Goal: Task Accomplishment & Management: Use online tool/utility

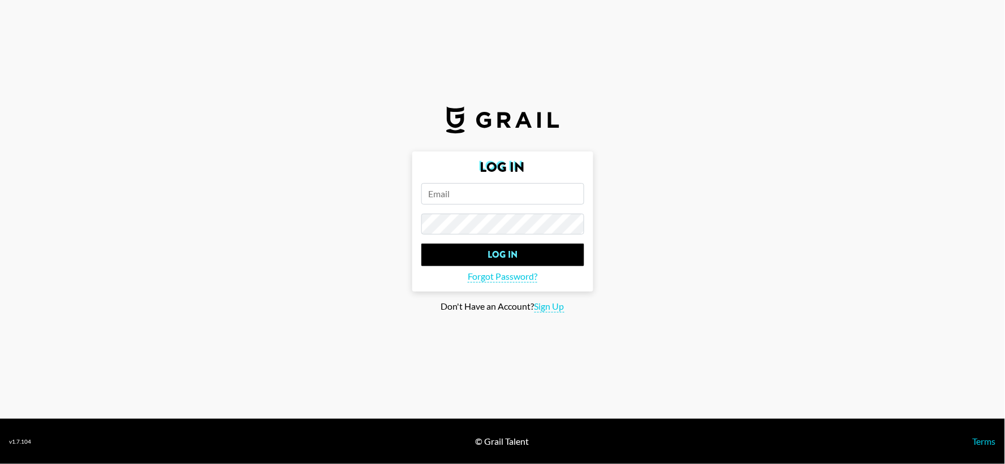
click at [500, 199] on input "email" at bounding box center [502, 193] width 163 height 21
type input "[EMAIL_ADDRESS][PERSON_NAME][DOMAIN_NAME]"
click at [421, 244] on input "Log In" at bounding box center [502, 255] width 163 height 23
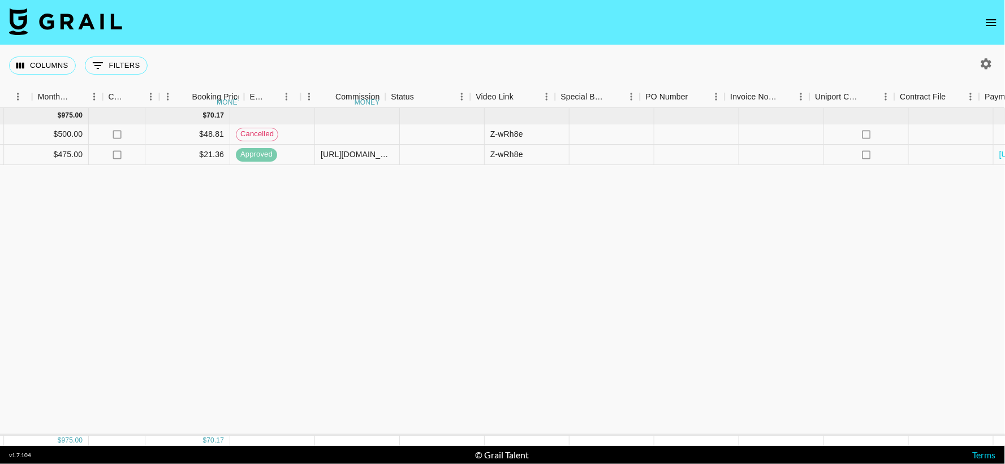
scroll to position [0, 1169]
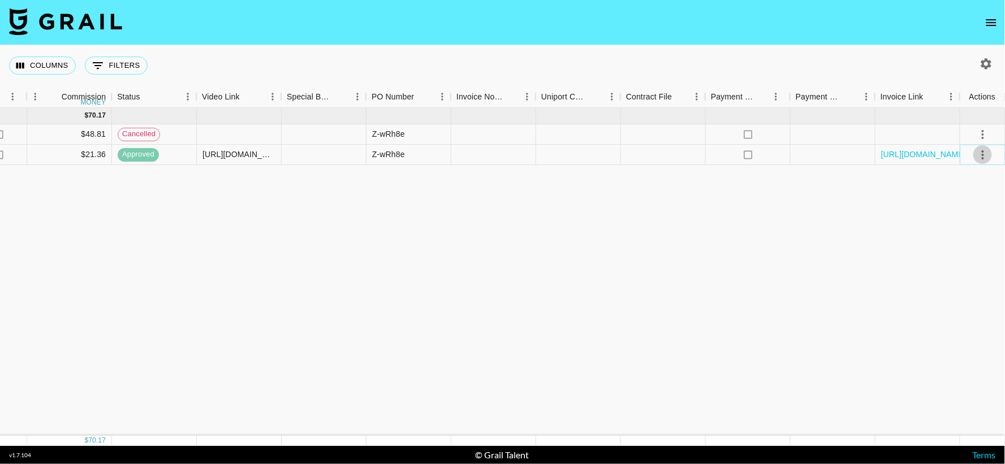
click at [984, 151] on icon "select merge strategy" at bounding box center [983, 155] width 14 height 14
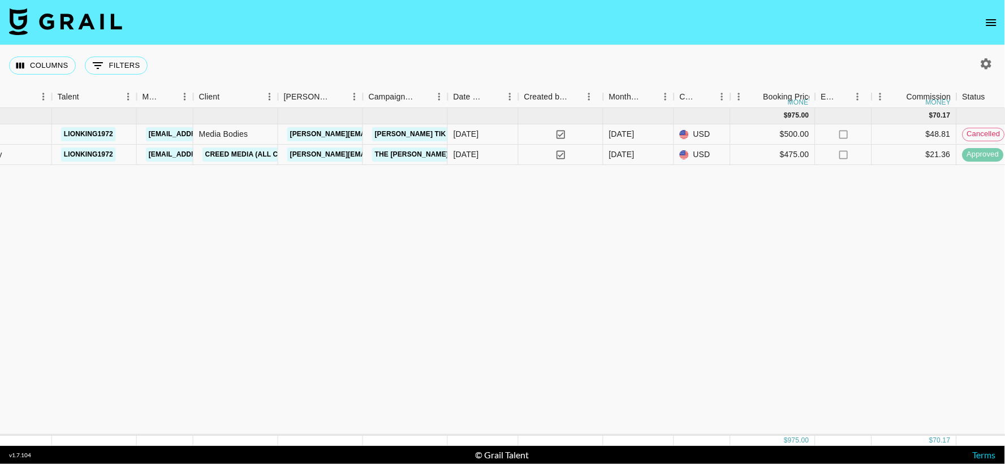
scroll to position [0, 207]
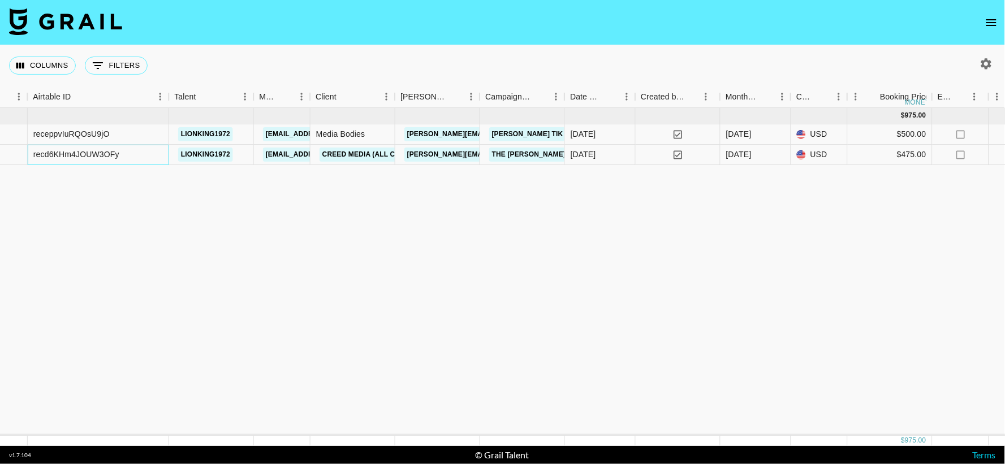
click at [117, 154] on div "recd6KHm4JOUW3OFy" at bounding box center [76, 154] width 86 height 11
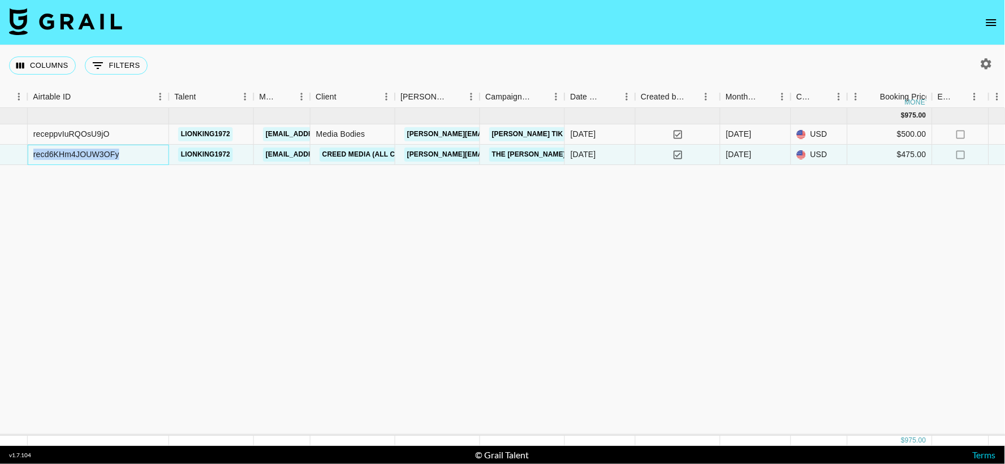
drag, startPoint x: 120, startPoint y: 154, endPoint x: 26, endPoint y: 148, distance: 94.7
click at [26, 148] on div "IVyu6HgLcg4dFuINFTMl recd6KHm4JOUW3OFy lionking1972 [EMAIL_ADDRESS][PERSON_NAME…" at bounding box center [880, 155] width 2175 height 20
copy div "recd6KHm4JOUW3OFy"
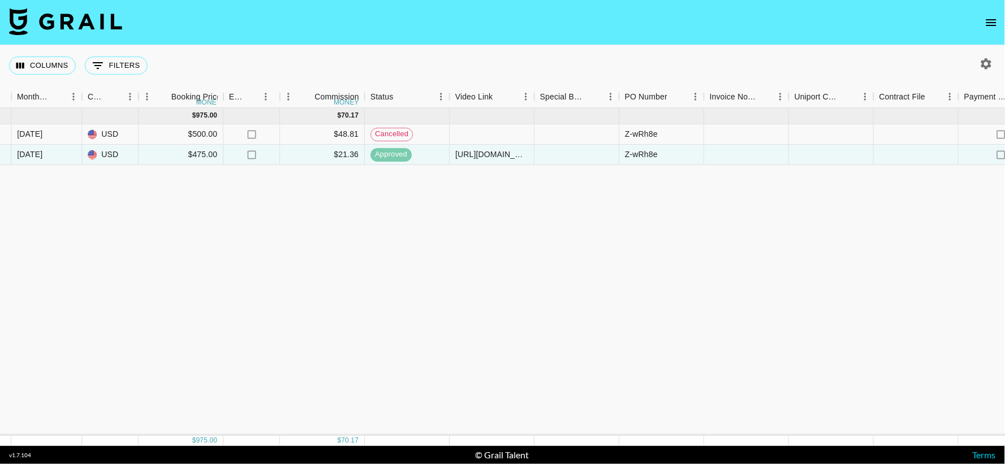
scroll to position [0, 1169]
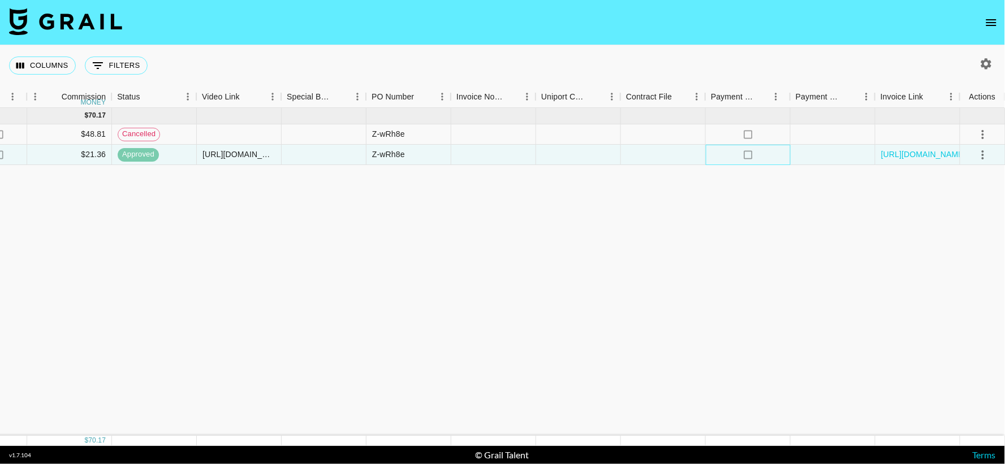
click at [744, 156] on icon at bounding box center [748, 154] width 8 height 8
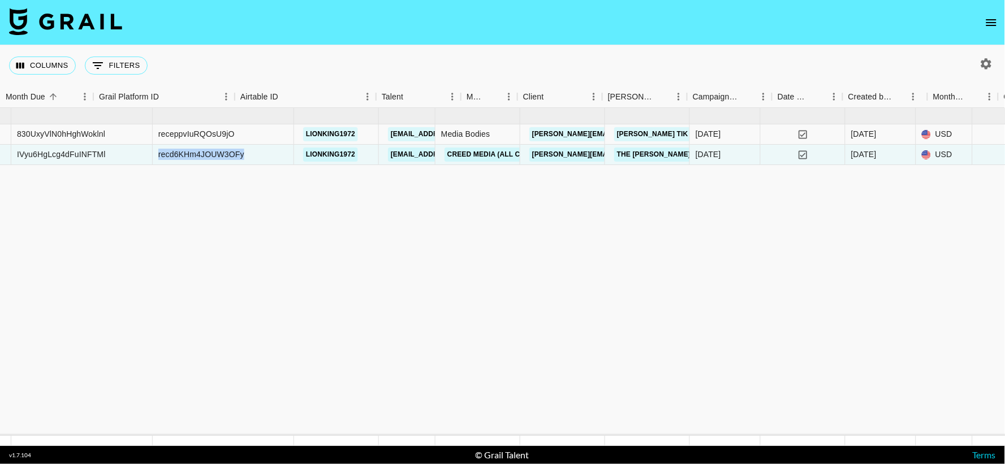
scroll to position [0, 0]
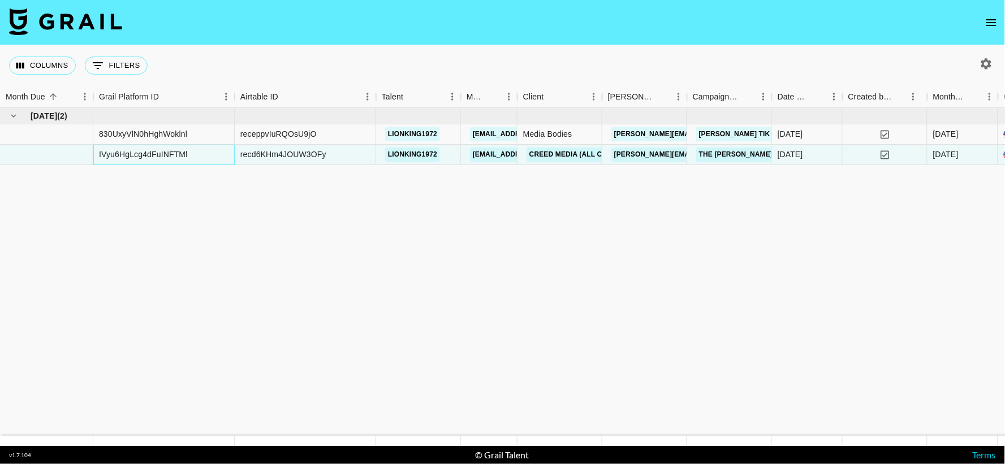
click at [122, 156] on div "IVyu6HgLcg4dFuINFTMl" at bounding box center [143, 154] width 89 height 11
drag, startPoint x: 100, startPoint y: 155, endPoint x: 183, endPoint y: 153, distance: 83.2
click at [183, 153] on div "IVyu6HgLcg4dFuINFTMl" at bounding box center [143, 154] width 89 height 11
click at [189, 153] on div "IVyu6HgLcg4dFuINFTMl" at bounding box center [163, 155] width 141 height 20
drag, startPoint x: 204, startPoint y: 154, endPoint x: 92, endPoint y: 151, distance: 112.0
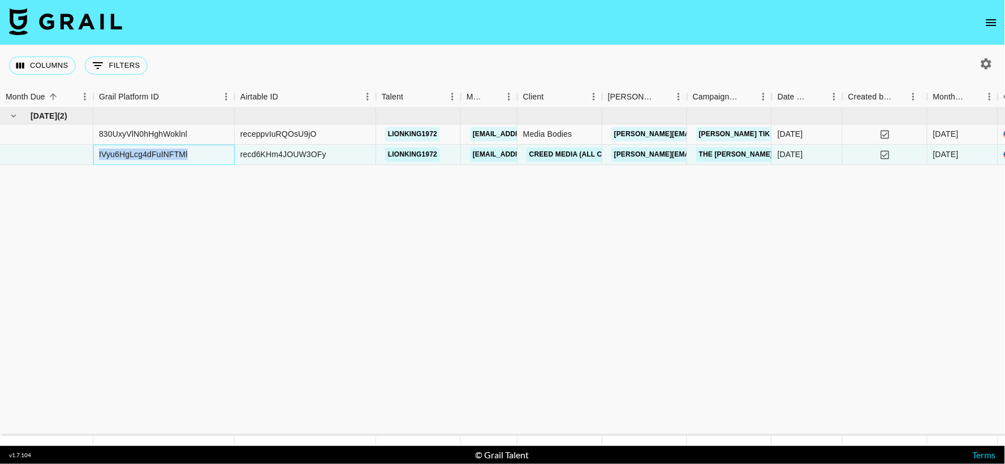
copy div "IVyu6HgLcg4dFuINFTMl"
click at [319, 153] on div "recd6KHm4JOUW3OFy" at bounding box center [283, 154] width 86 height 11
drag, startPoint x: 334, startPoint y: 151, endPoint x: 238, endPoint y: 156, distance: 96.9
click at [238, 156] on div "recd6KHm4JOUW3OFy" at bounding box center [305, 155] width 141 height 20
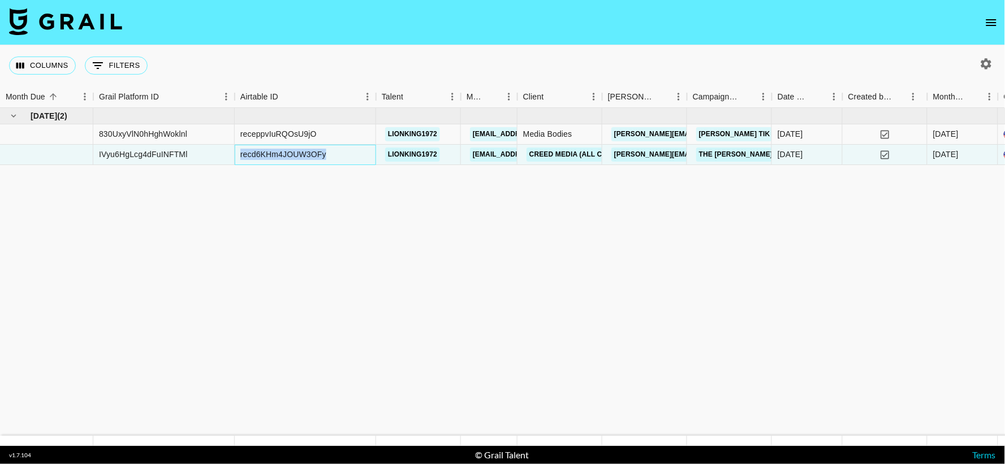
copy div "recd6KHm4JOUW3OFy"
